Goal: Information Seeking & Learning: Learn about a topic

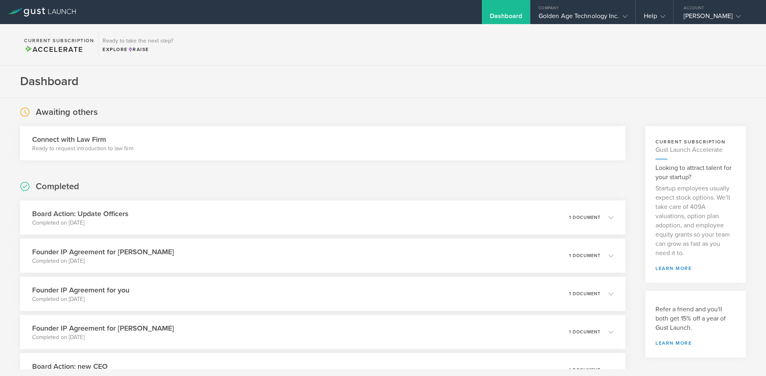
click at [562, 21] on div "Golden Age Technology Inc." at bounding box center [583, 18] width 89 height 12
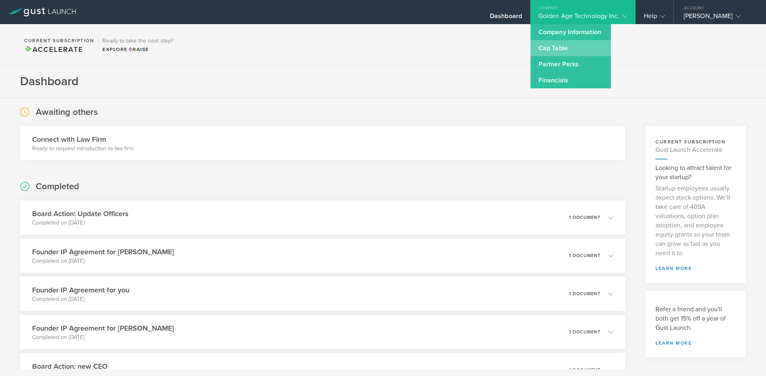
click at [561, 47] on link "Cap Table" at bounding box center [571, 48] width 80 height 16
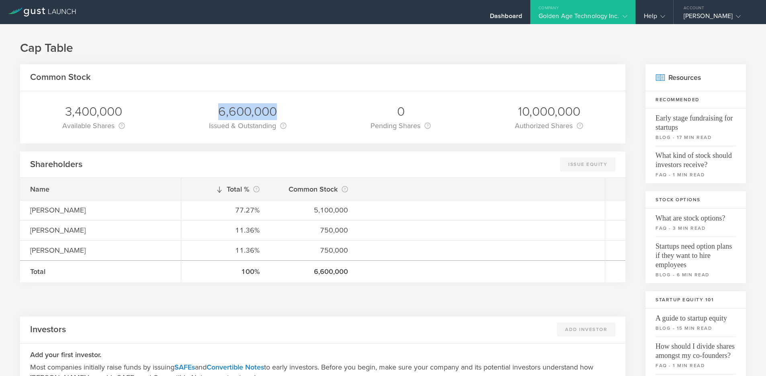
drag, startPoint x: 216, startPoint y: 111, endPoint x: 287, endPoint y: 100, distance: 71.1
click at [287, 100] on div "6,600,000 Issued & Outstanding This is the number of shares that are currently …" at bounding box center [248, 117] width 90 height 52
drag, startPoint x: 287, startPoint y: 100, endPoint x: 301, endPoint y: 113, distance: 19.3
click at [301, 113] on div "3,400,000 Available Shares This is the number of shares that the company has av…" at bounding box center [322, 117] width 605 height 52
drag, startPoint x: 65, startPoint y: 110, endPoint x: 120, endPoint y: 107, distance: 55.1
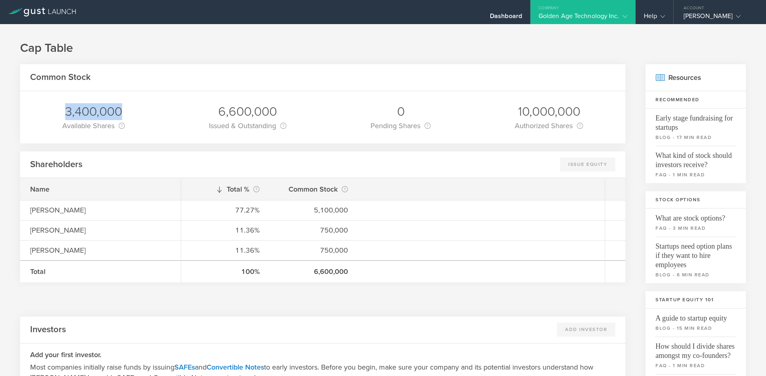
click at [120, 107] on div "3,400,000" at bounding box center [93, 111] width 63 height 17
drag, startPoint x: 120, startPoint y: 107, endPoint x: 158, endPoint y: 111, distance: 38.8
click at [158, 111] on div "3,400,000 Available Shares This is the number of shares that the company has av…" at bounding box center [322, 117] width 605 height 52
click at [276, 268] on div "100% 6,600,000" at bounding box center [393, 271] width 424 height 22
click at [357, 263] on div "100% 6,600,000" at bounding box center [393, 271] width 424 height 22
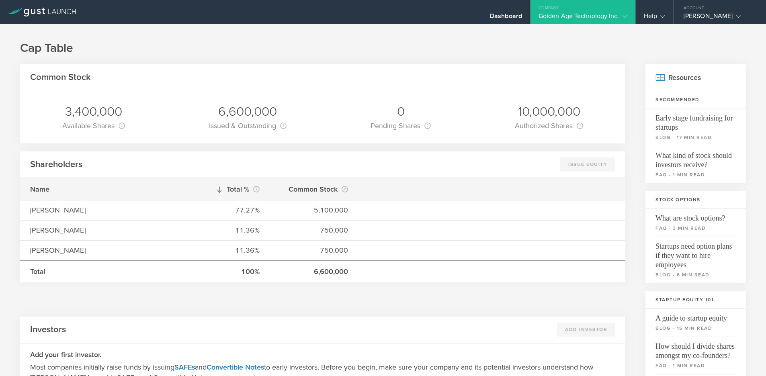
click at [367, 287] on div at bounding box center [322, 295] width 605 height 16
click at [326, 268] on div "6,600,000" at bounding box center [314, 271] width 68 height 10
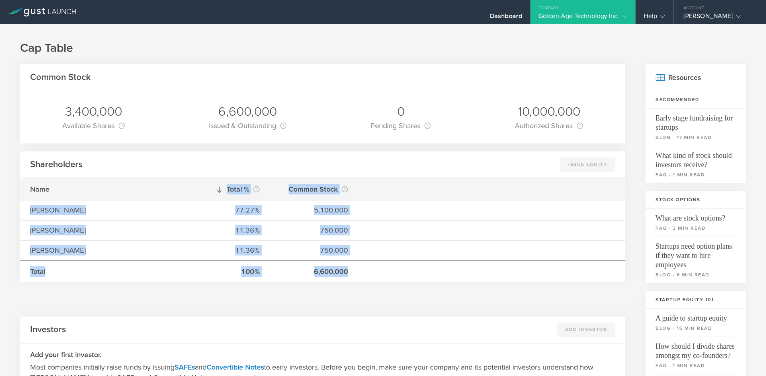
drag, startPoint x: 31, startPoint y: 208, endPoint x: 352, endPoint y: 270, distance: 326.7
click at [352, 270] on div "Name [PERSON_NAME] [PERSON_NAME] [PERSON_NAME] Total Total % This is the percen…" at bounding box center [322, 230] width 605 height 105
click at [351, 272] on div "100% 6,600,000" at bounding box center [393, 271] width 424 height 22
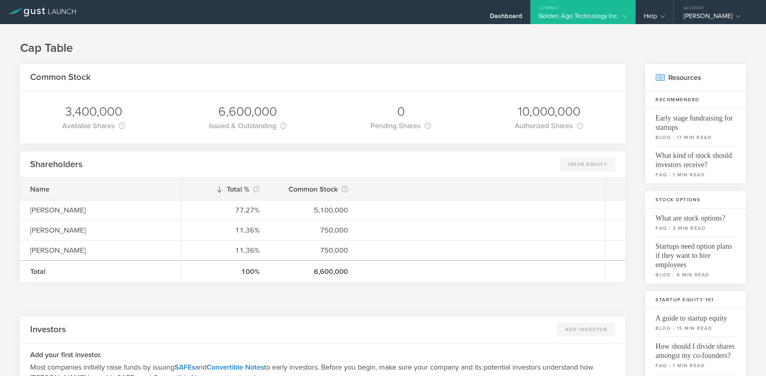
click at [387, 299] on div at bounding box center [322, 295] width 605 height 16
